Goal: Information Seeking & Learning: Learn about a topic

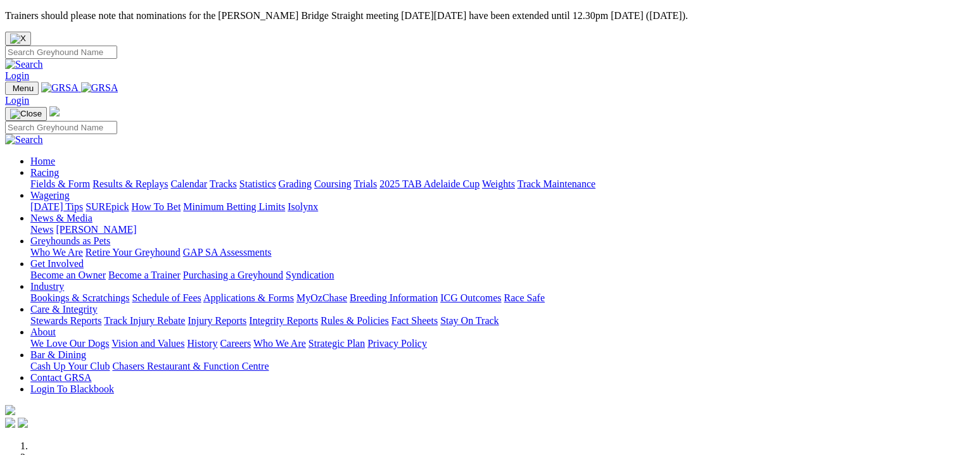
click at [162, 179] on link "Results & Replays" at bounding box center [129, 184] width 75 height 11
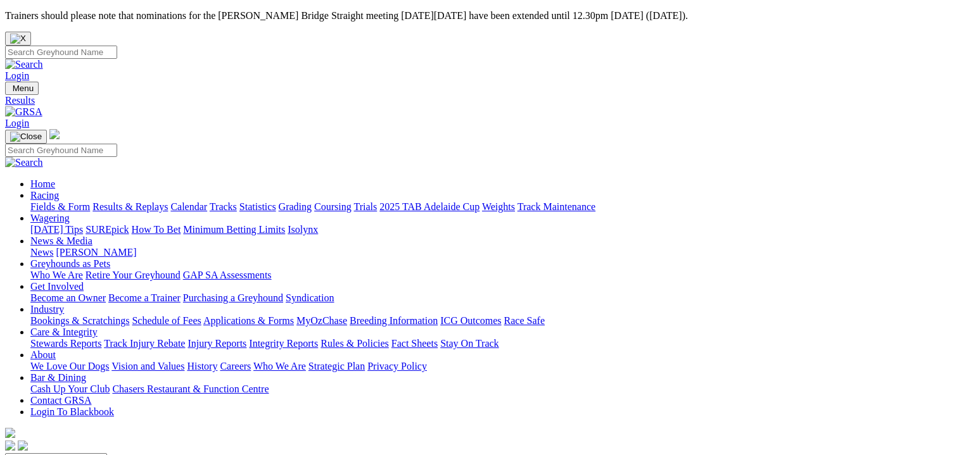
click at [55, 201] on link "Fields & Form" at bounding box center [60, 206] width 60 height 11
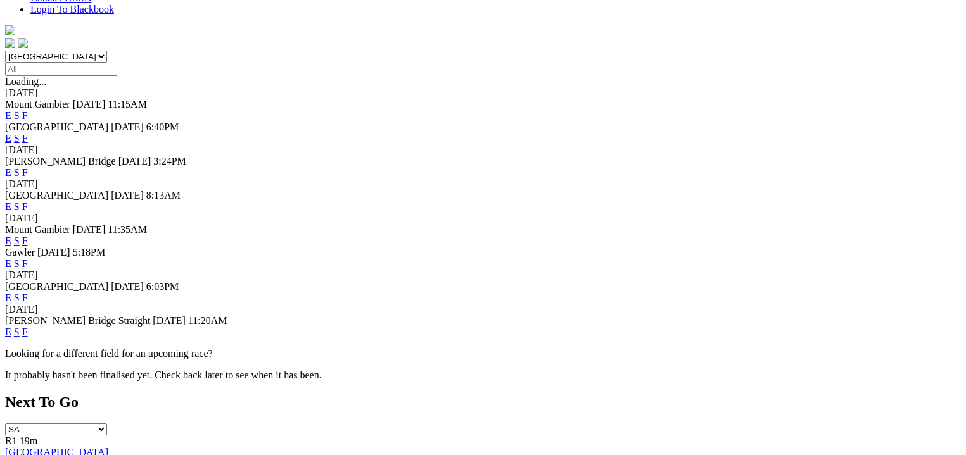
scroll to position [405, 0]
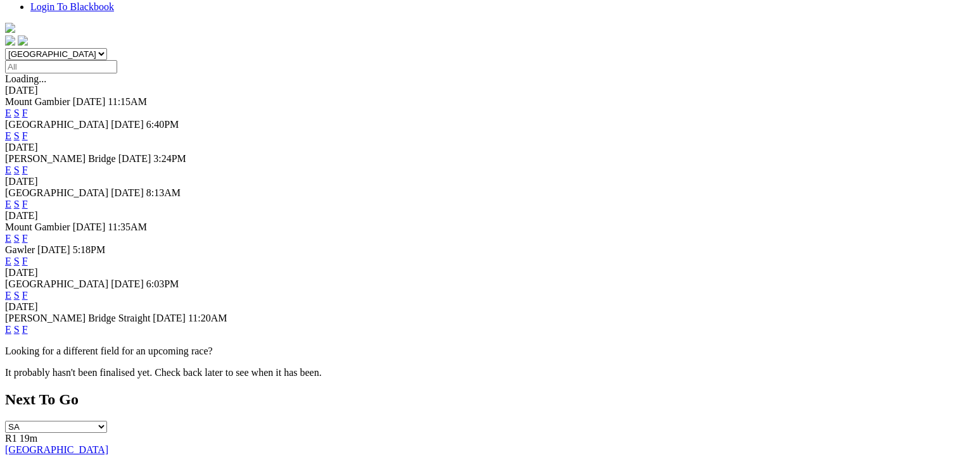
click at [28, 324] on link "F" at bounding box center [25, 329] width 6 height 11
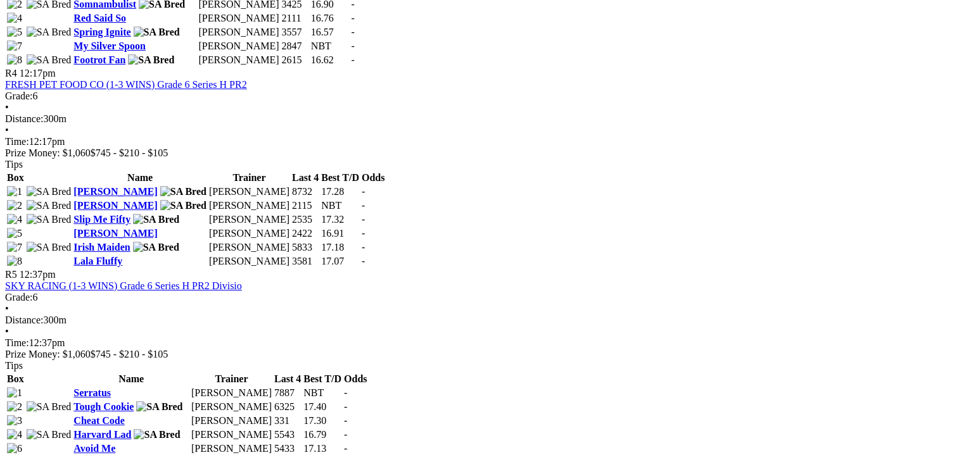
scroll to position [1282, 0]
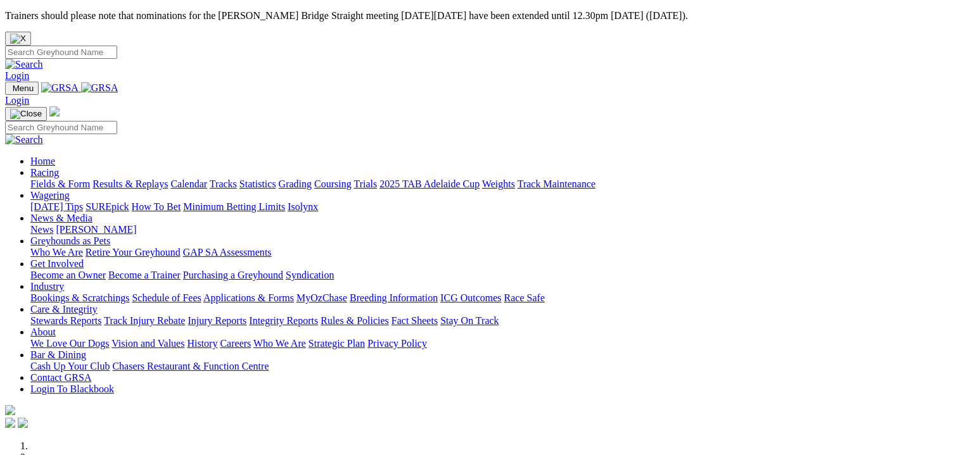
click at [63, 179] on link "Fields & Form" at bounding box center [60, 184] width 60 height 11
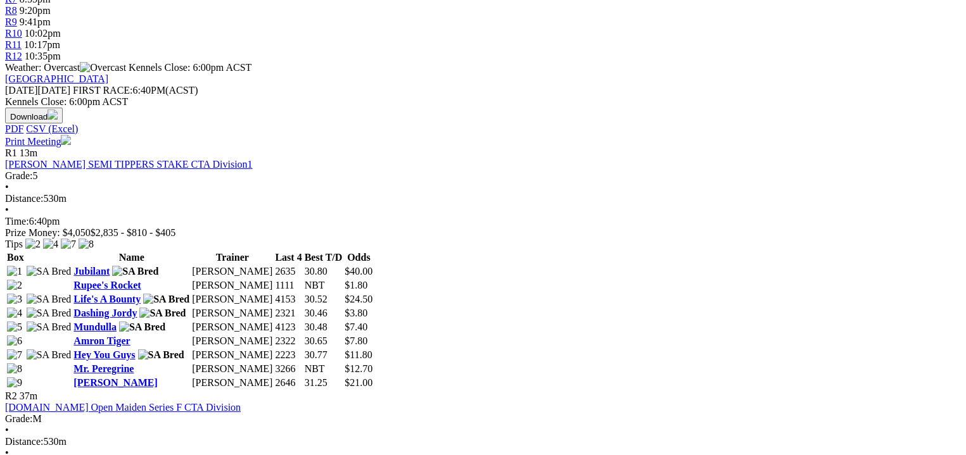
scroll to position [570, 0]
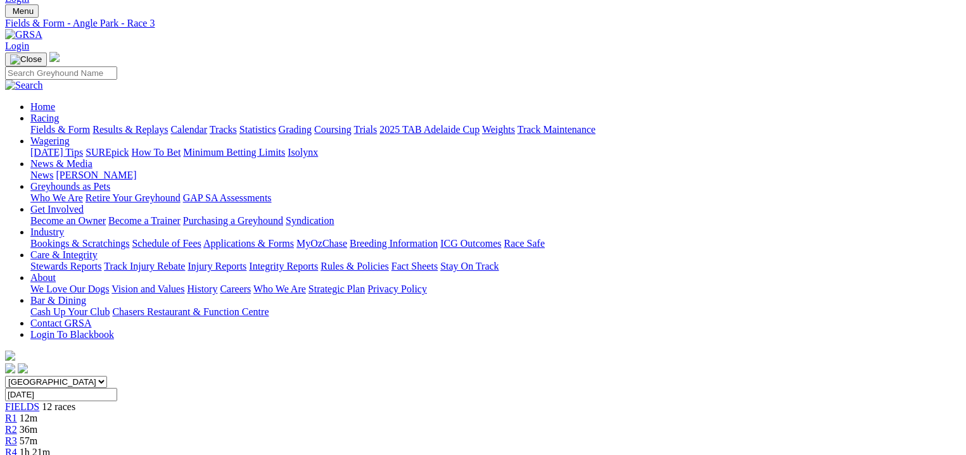
scroll to position [79, 0]
